Goal: Task Accomplishment & Management: Manage account settings

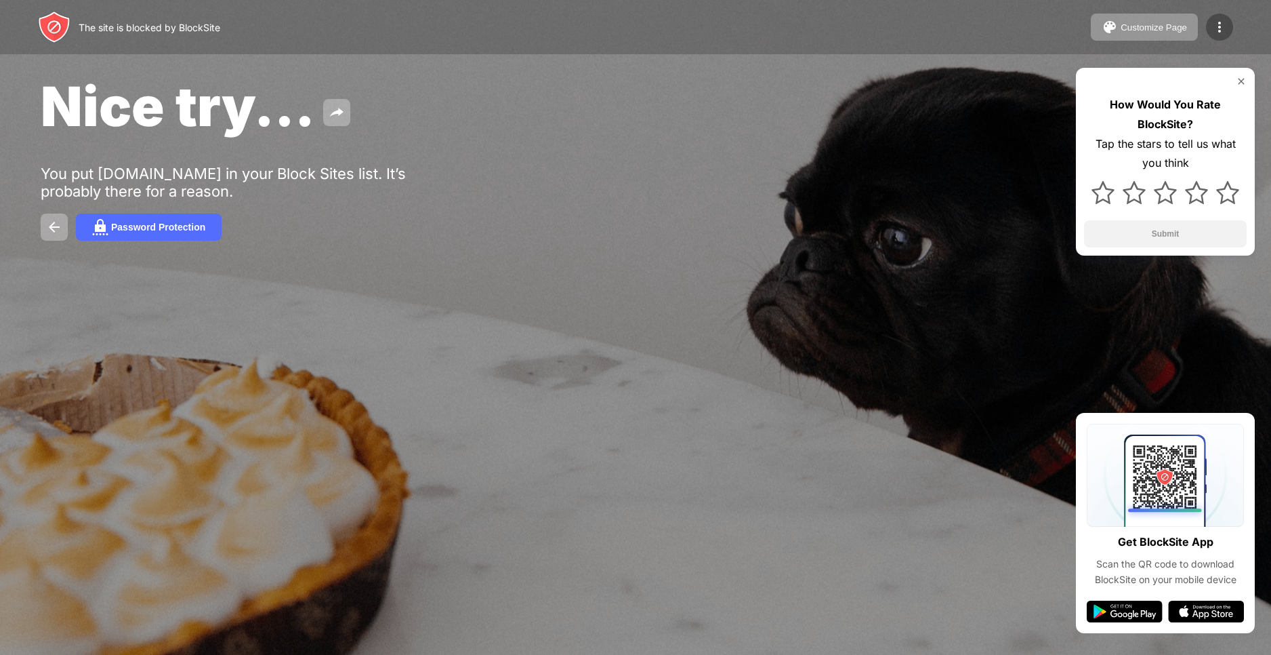
click at [1216, 29] on img at bounding box center [1219, 27] width 16 height 16
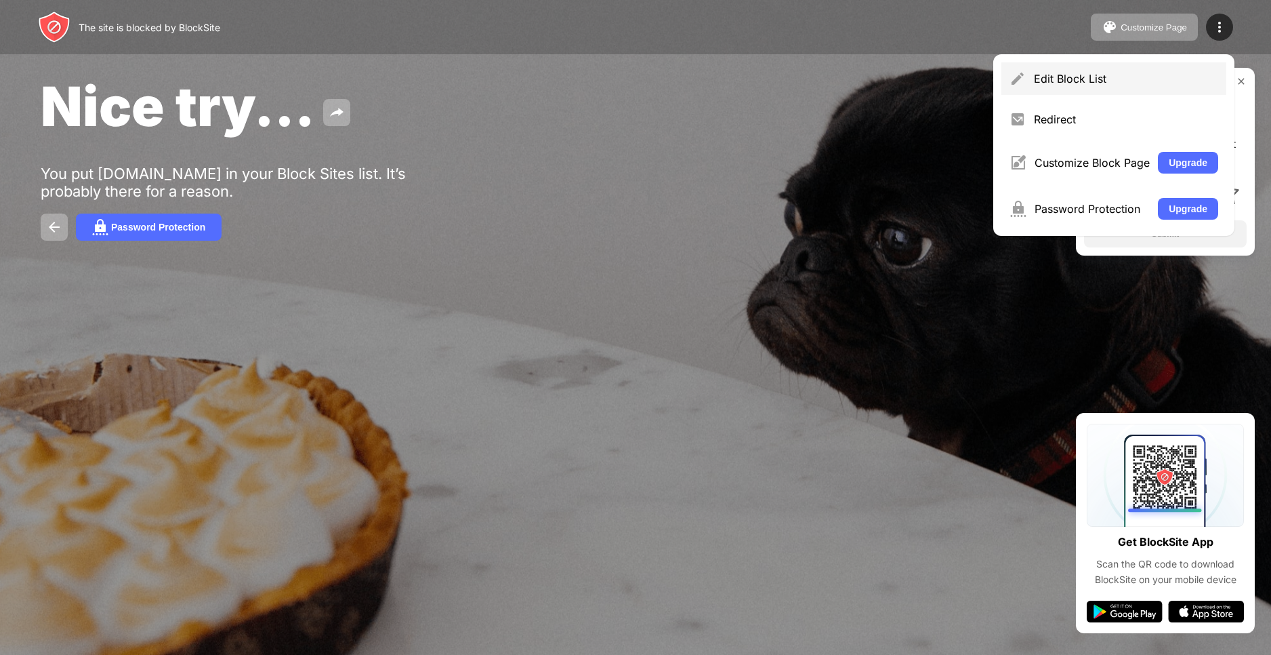
click at [1088, 86] on div "Edit Block List" at bounding box center [1113, 78] width 225 height 33
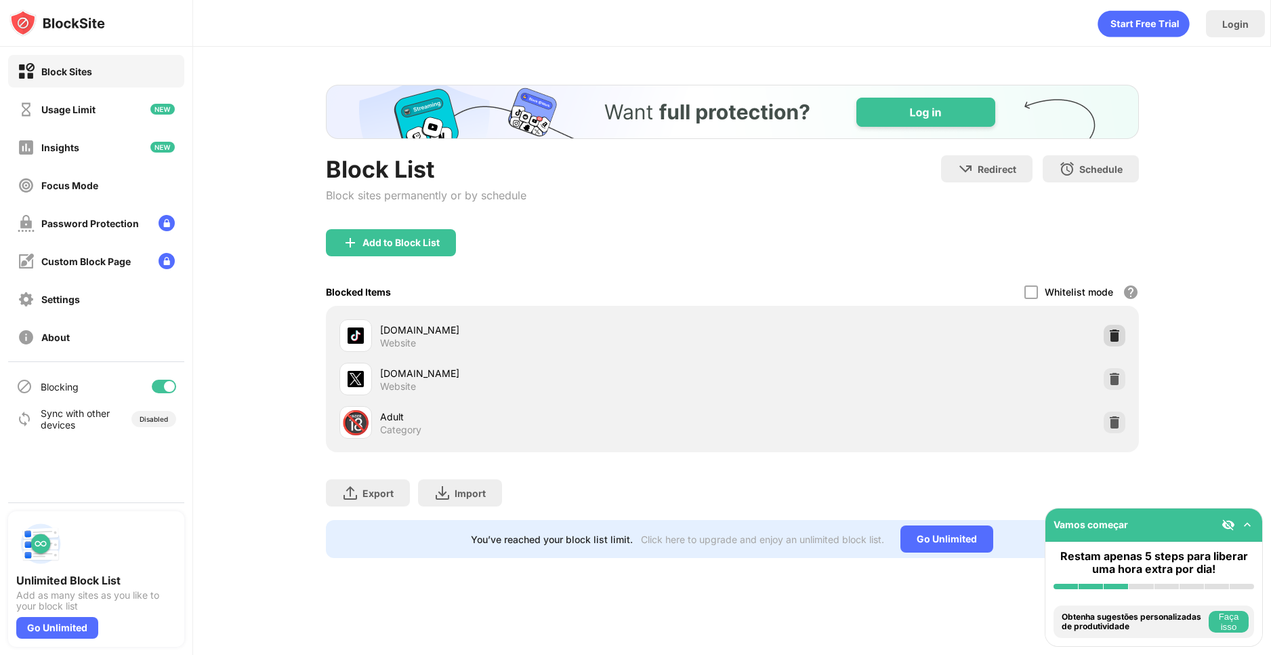
click at [1106, 330] on div at bounding box center [1115, 336] width 22 height 22
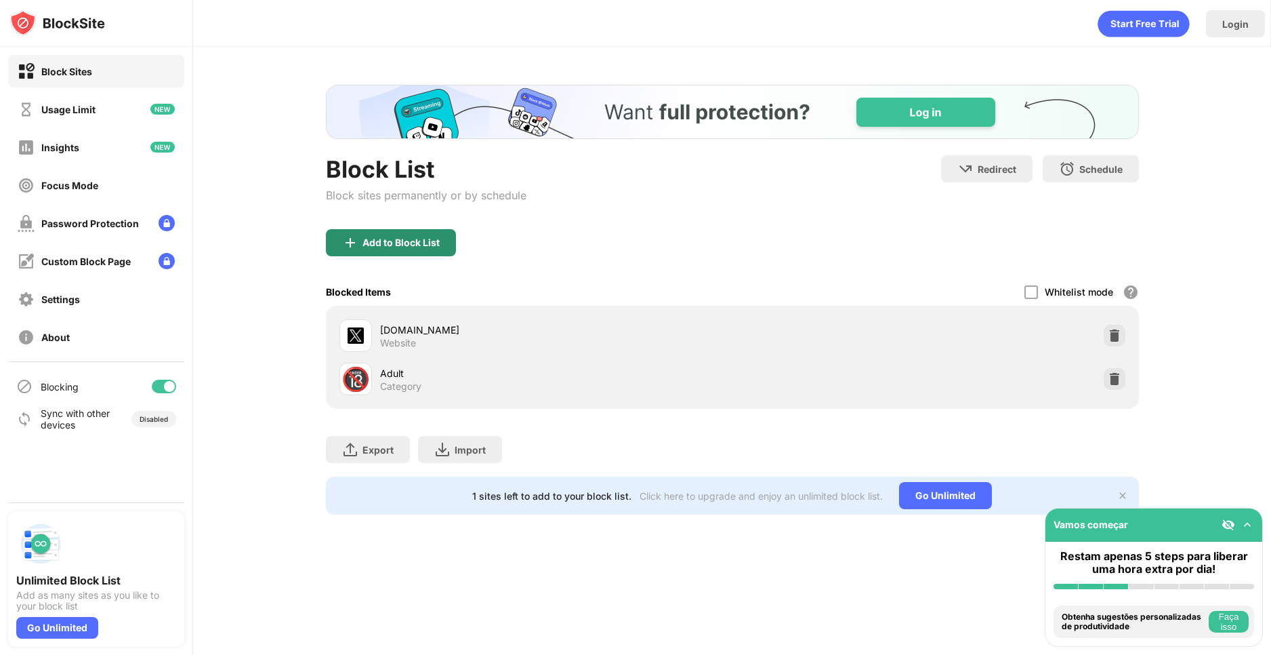
click at [421, 243] on div "Add to Block List" at bounding box center [400, 242] width 77 height 11
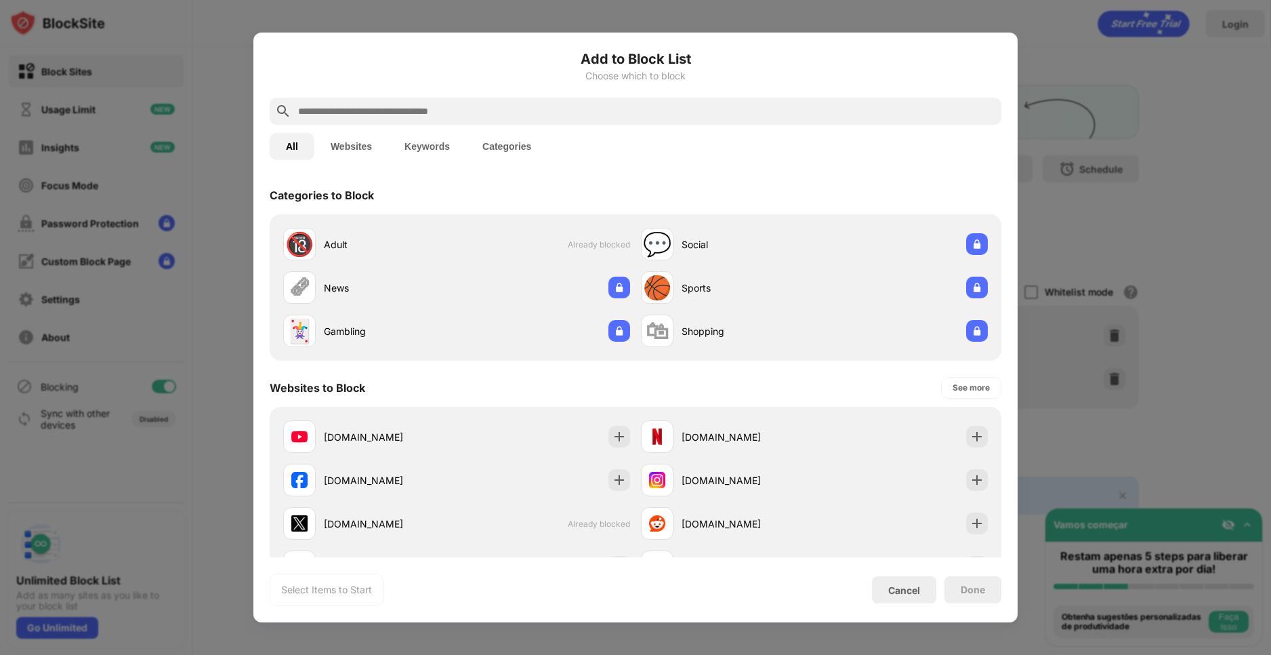
click at [372, 150] on button "Websites" at bounding box center [351, 146] width 74 height 27
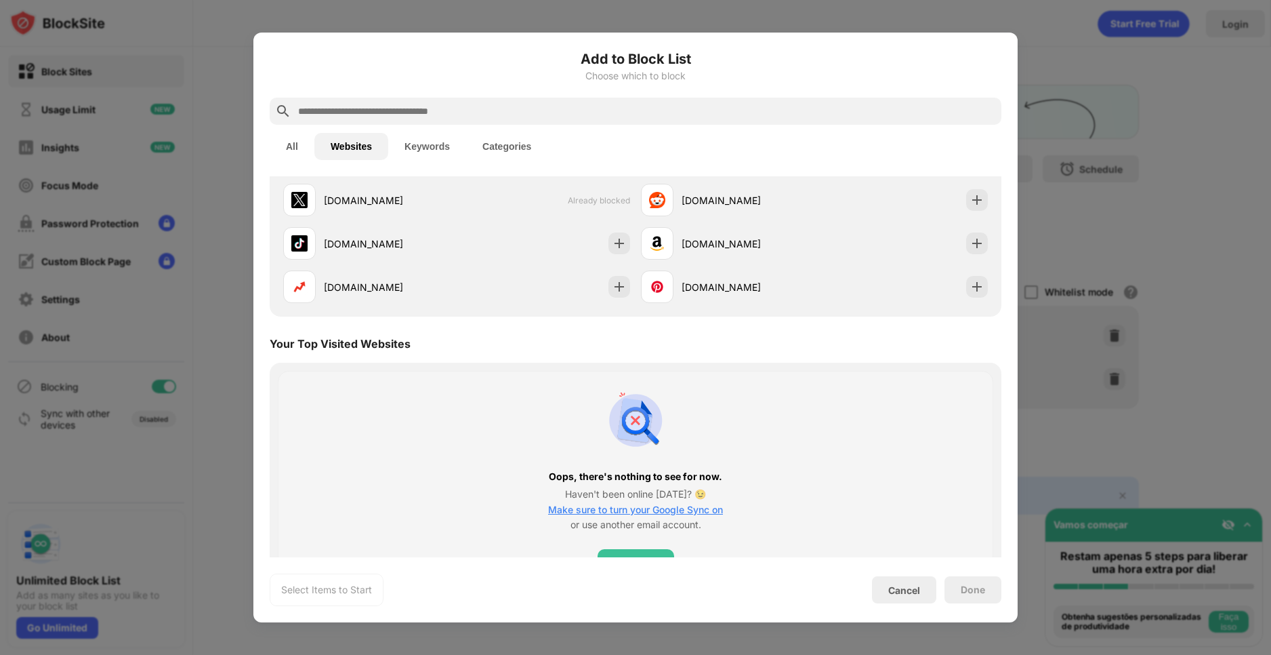
scroll to position [107, 0]
